Goal: Navigation & Orientation: Find specific page/section

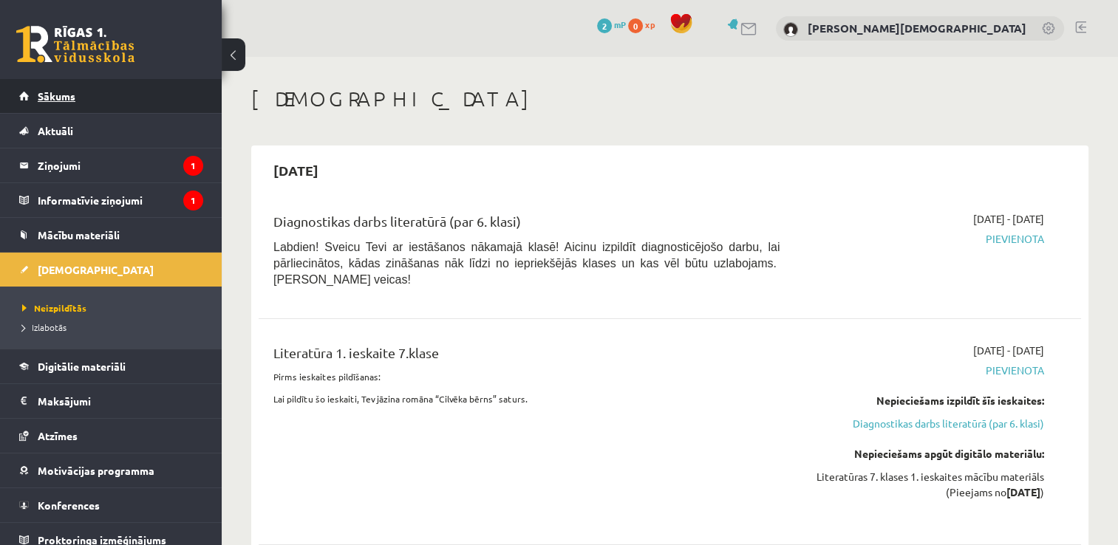
click at [91, 96] on link "Sākums" at bounding box center [111, 96] width 184 height 34
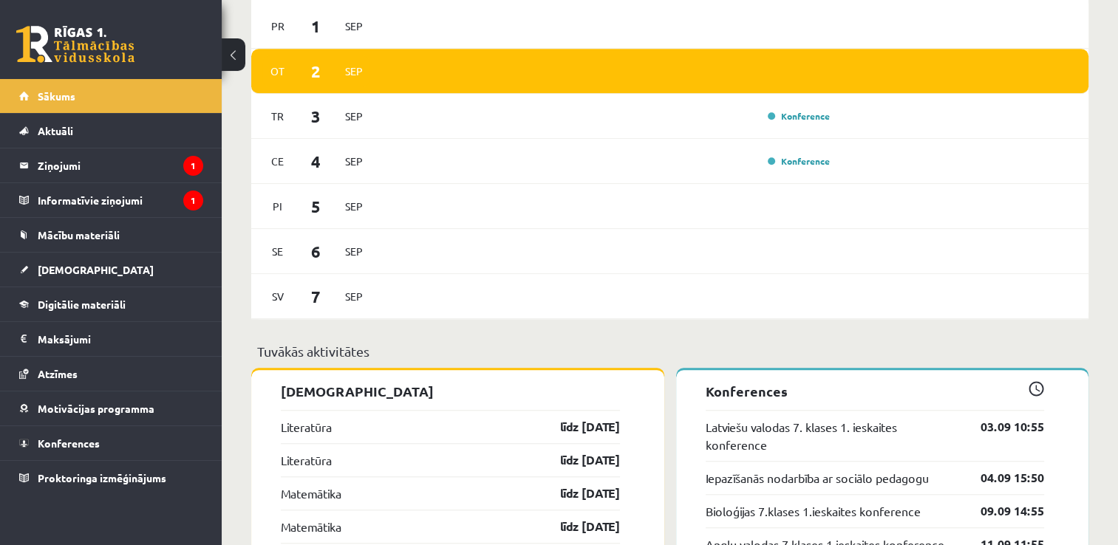
scroll to position [1212, 0]
click at [579, 111] on div "Konference" at bounding box center [607, 116] width 454 height 16
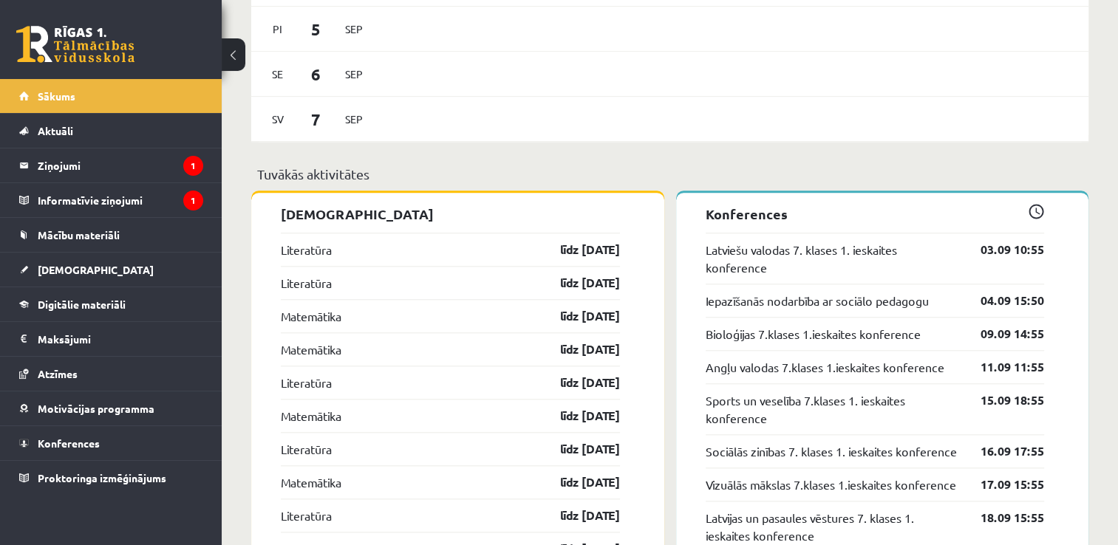
scroll to position [1390, 0]
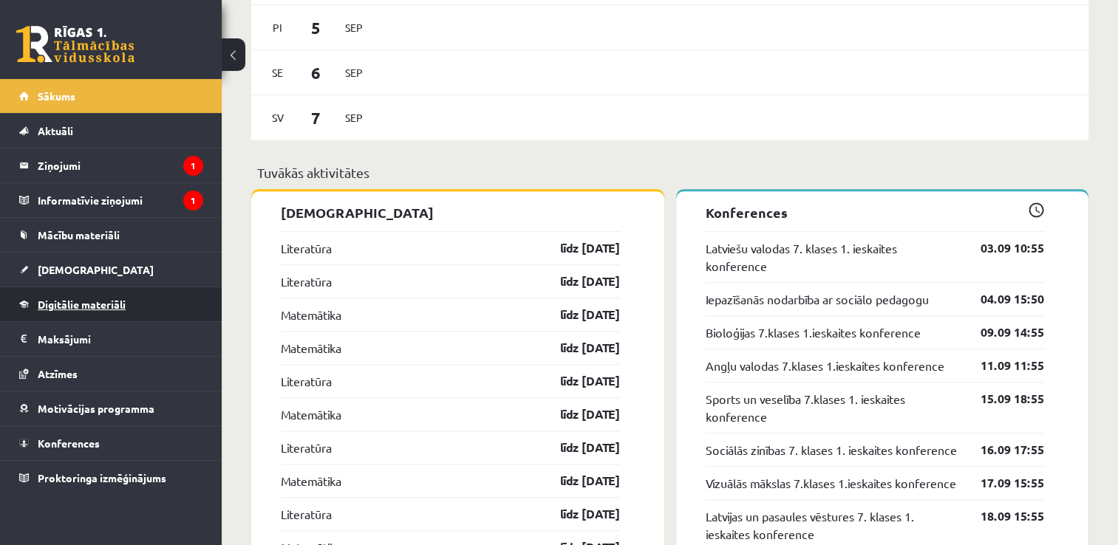
click at [140, 297] on link "Digitālie materiāli" at bounding box center [111, 304] width 184 height 34
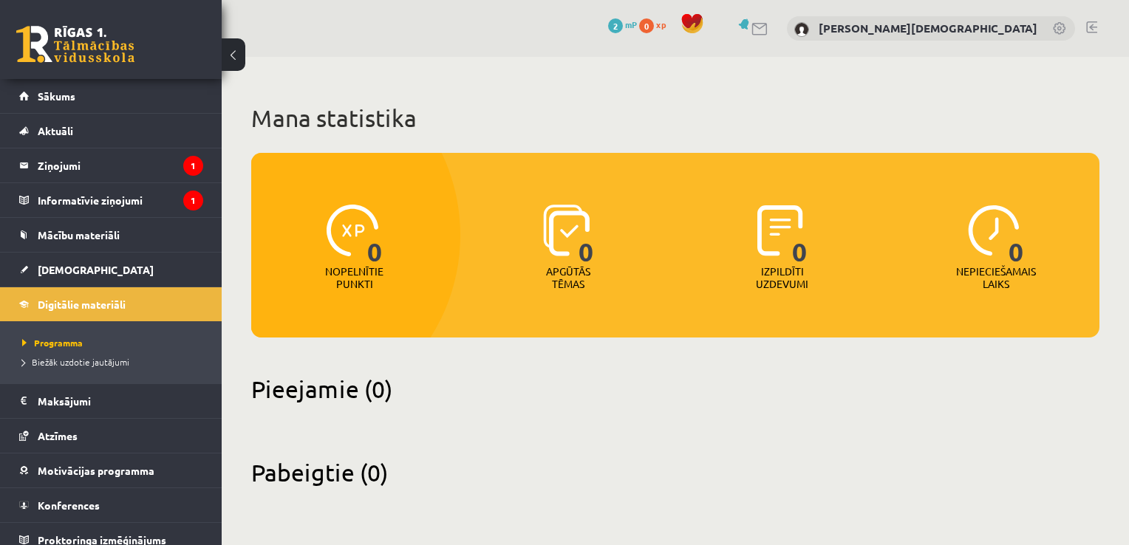
click at [307, 386] on h2 "Pieejamie (0)" at bounding box center [675, 389] width 848 height 29
drag, startPoint x: 307, startPoint y: 386, endPoint x: 372, endPoint y: 411, distance: 70.4
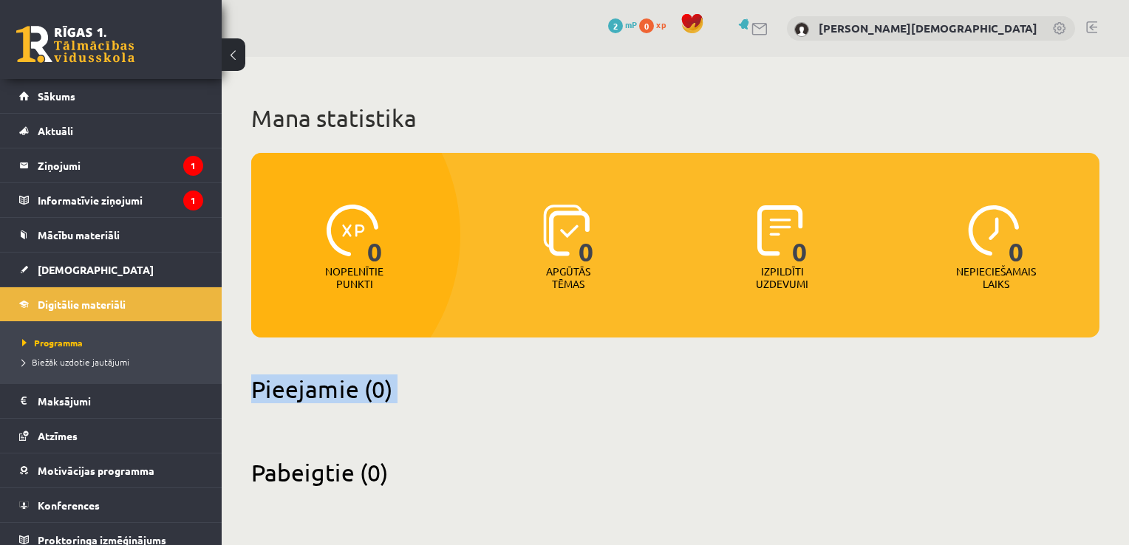
click at [372, 411] on div "Pieejamie (0)" at bounding box center [675, 398] width 848 height 47
